Goal: Navigation & Orientation: Find specific page/section

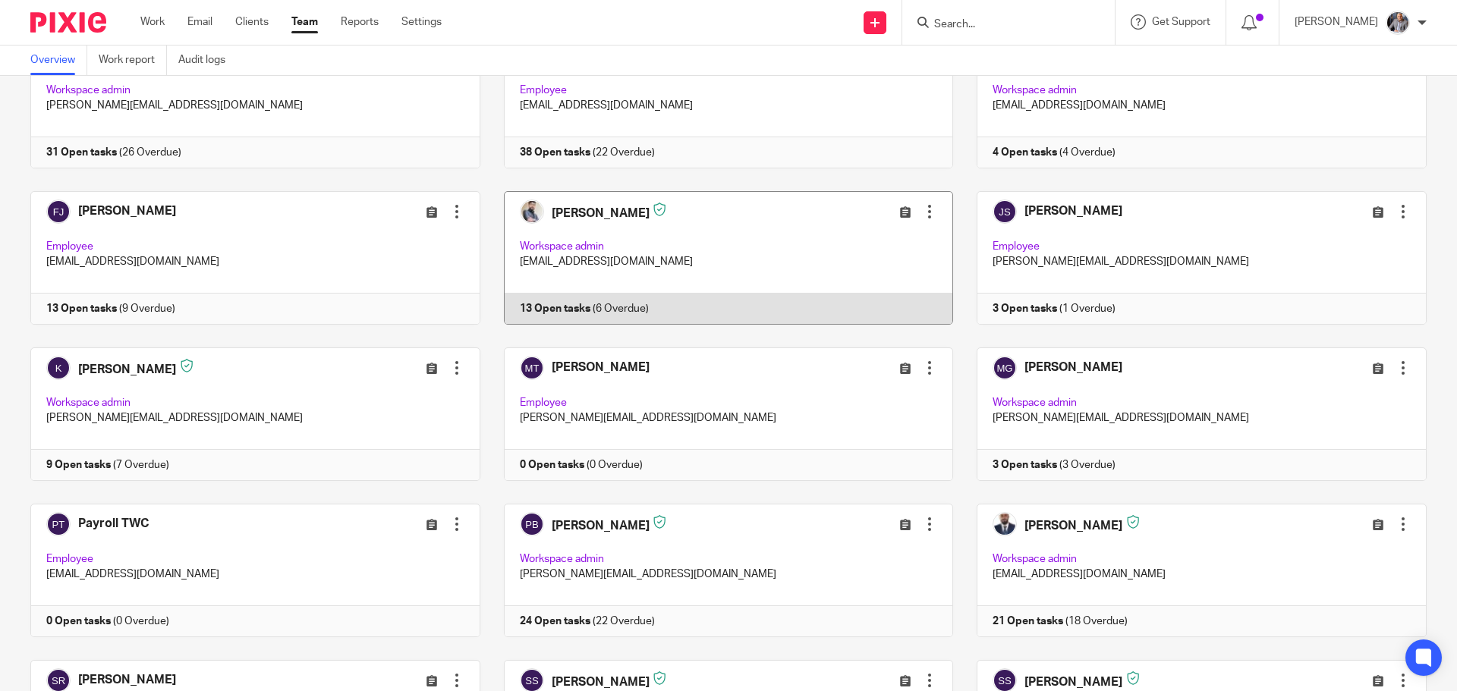
scroll to position [440, 0]
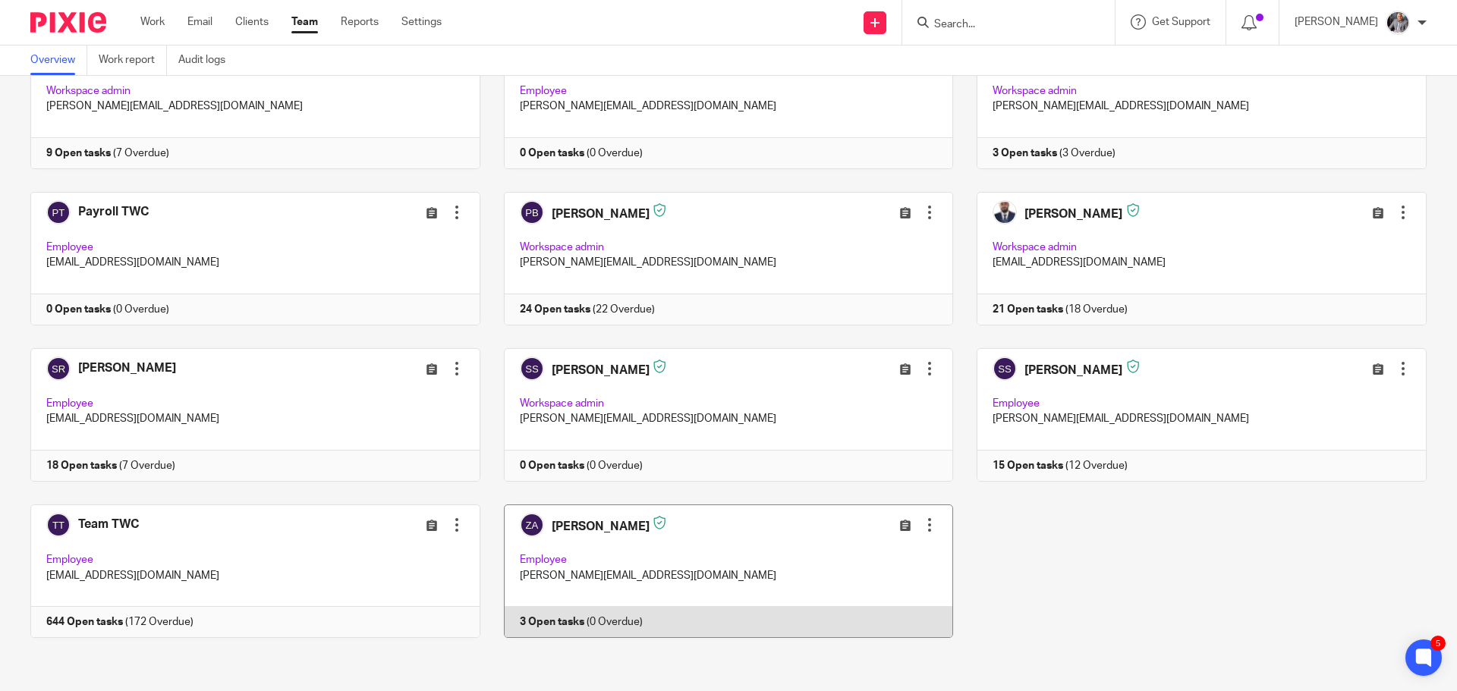
click at [549, 621] on link at bounding box center [716, 572] width 473 height 134
